Goal: Information Seeking & Learning: Learn about a topic

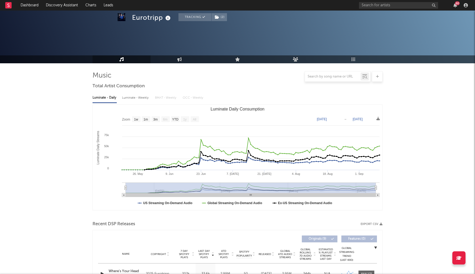
select select "1w"
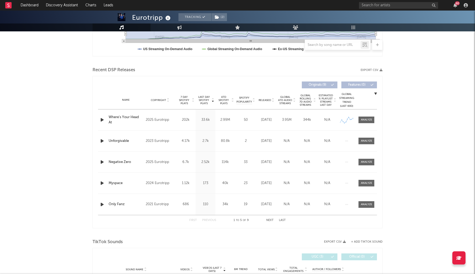
scroll to position [155, 0]
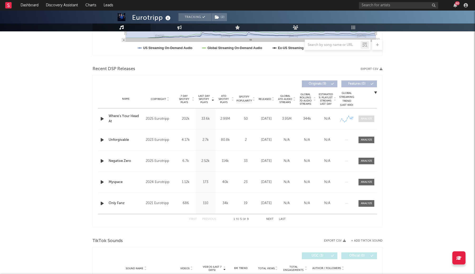
click at [366, 117] on div at bounding box center [366, 119] width 11 height 4
select select "1w"
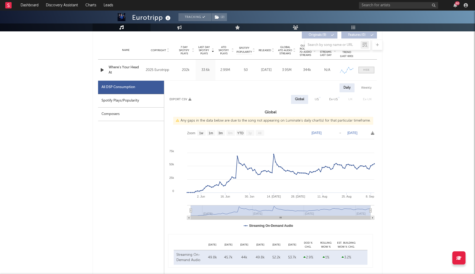
scroll to position [214, 0]
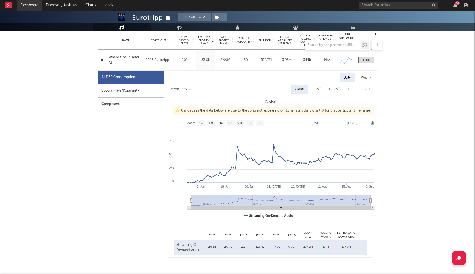
click at [35, 4] on link "Dashboard" at bounding box center [29, 5] width 25 height 11
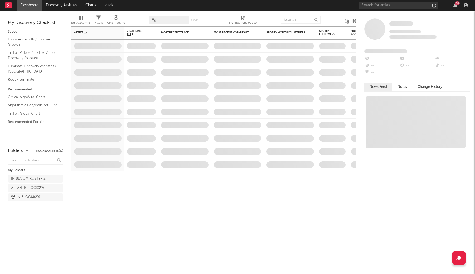
click at [28, 4] on link "Dashboard" at bounding box center [29, 5] width 25 height 11
